Goal: Task Accomplishment & Management: Complete application form

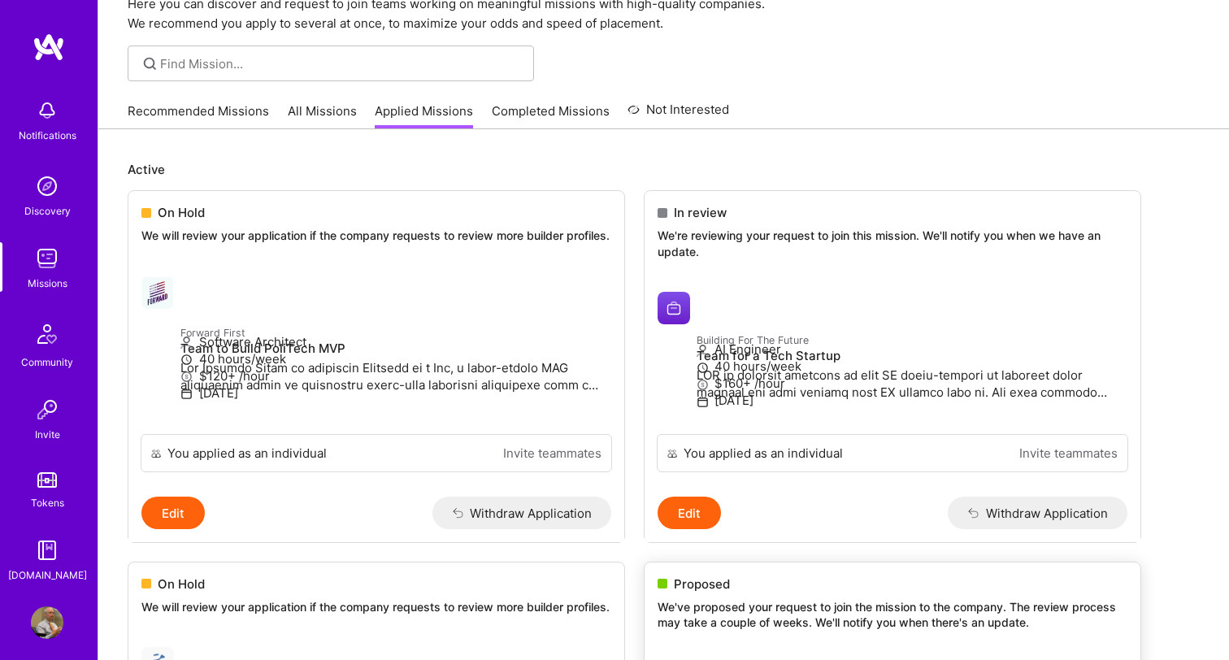
scroll to position [39, 0]
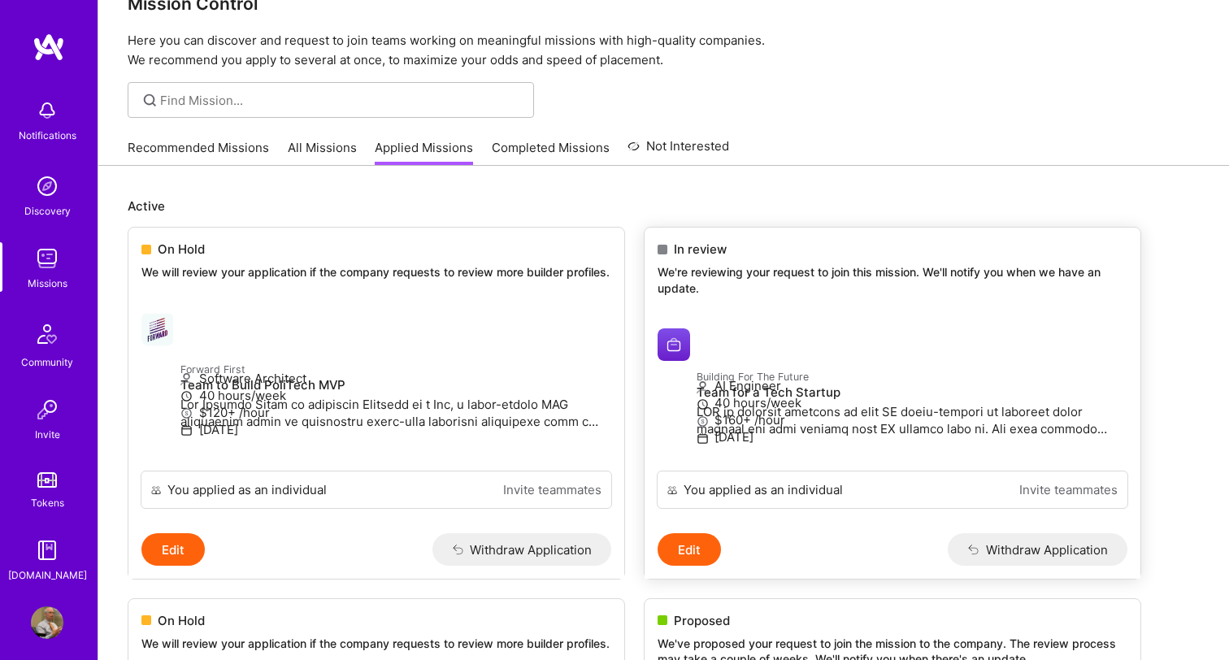
click at [718, 271] on p "We're reviewing your request to join this mission. We'll notify you when we hav…" at bounding box center [892, 280] width 470 height 32
click at [695, 255] on span "In review" at bounding box center [700, 249] width 53 height 17
click at [773, 394] on p "AI Engineer" at bounding box center [911, 385] width 431 height 17
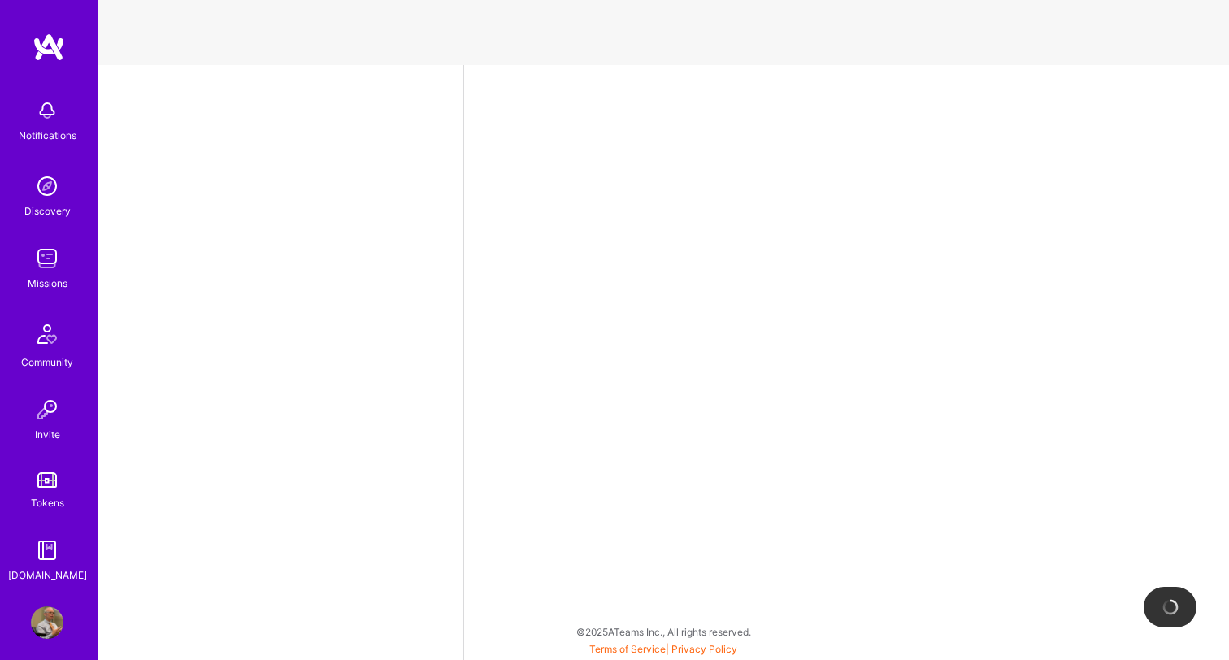
select select "US"
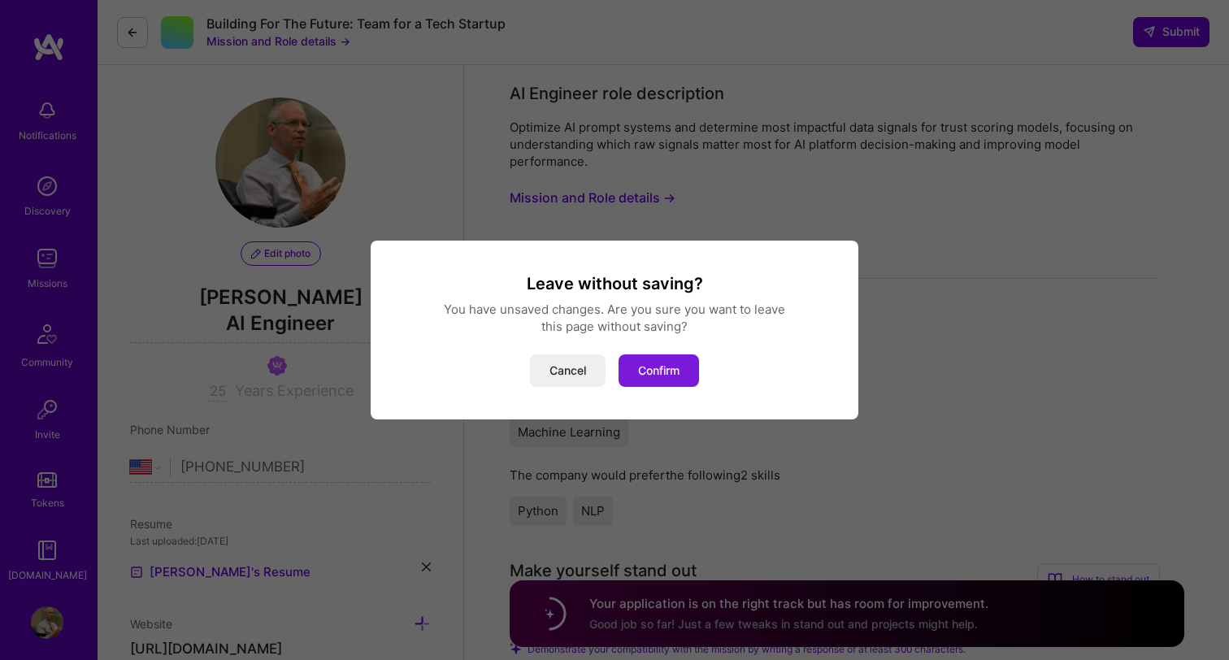
click at [657, 367] on button "Confirm" at bounding box center [658, 370] width 80 height 33
